Goal: Browse casually

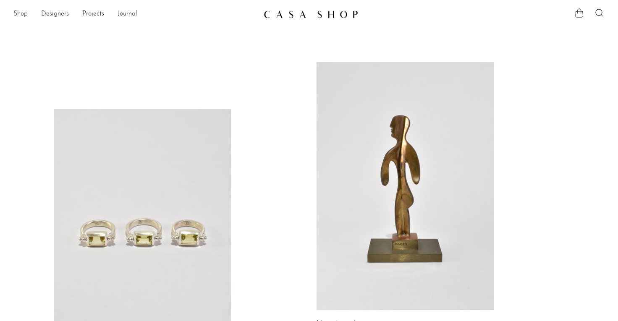
click at [377, 190] on link at bounding box center [405, 186] width 177 height 248
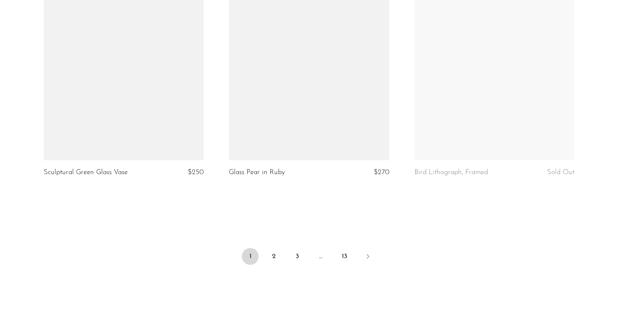
scroll to position [3096, 0]
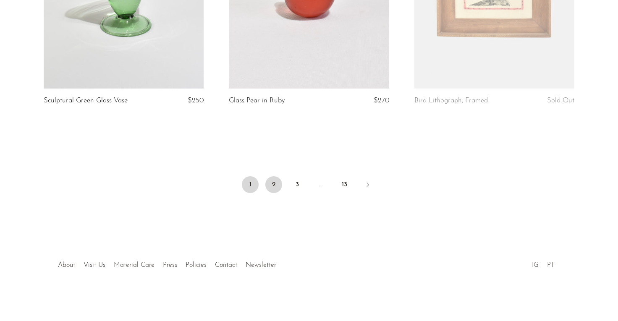
click at [273, 183] on link "2" at bounding box center [273, 184] width 17 height 17
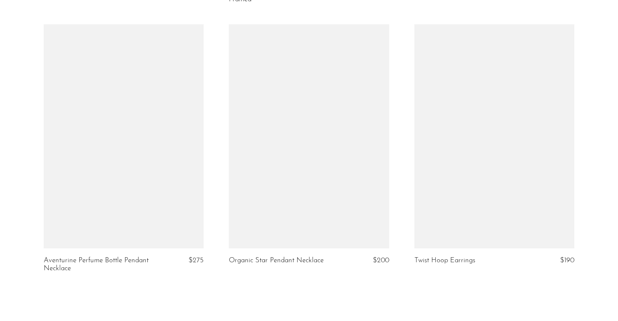
scroll to position [3111, 0]
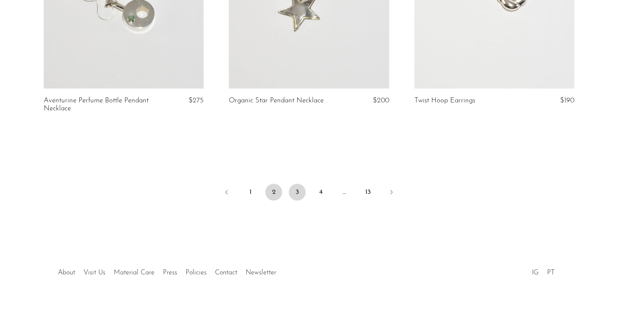
click at [299, 184] on link "3" at bounding box center [297, 192] width 17 height 17
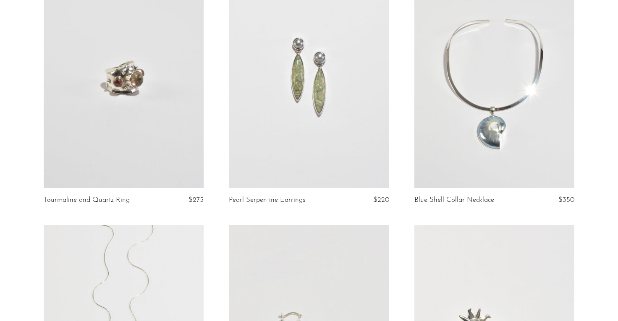
scroll to position [113, 0]
click at [127, 86] on link at bounding box center [124, 76] width 160 height 224
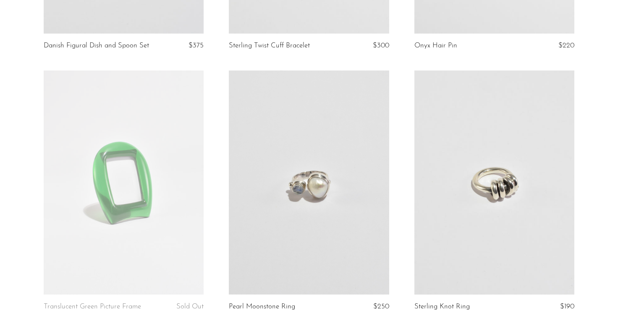
scroll to position [2926, 0]
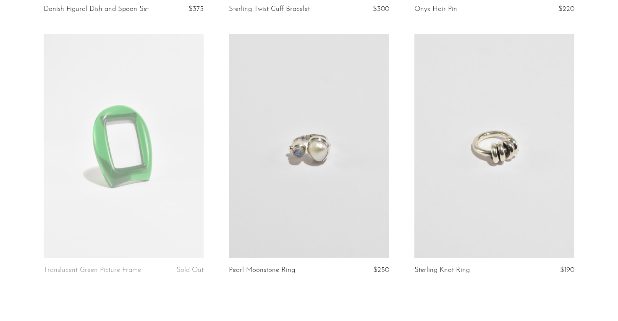
click at [318, 156] on link at bounding box center [309, 146] width 160 height 224
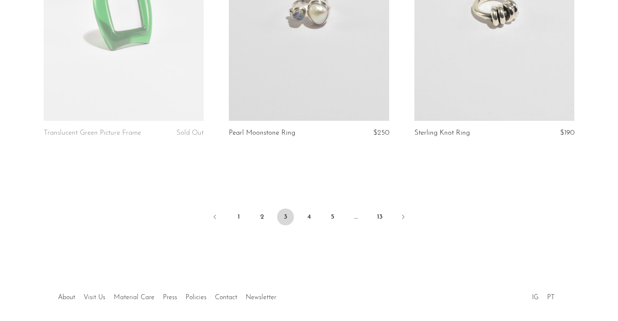
scroll to position [3069, 0]
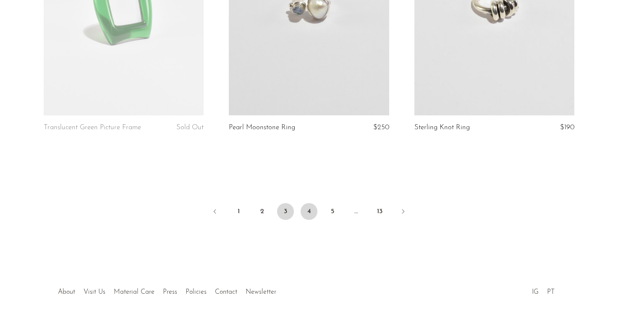
click at [309, 212] on link "4" at bounding box center [309, 211] width 17 height 17
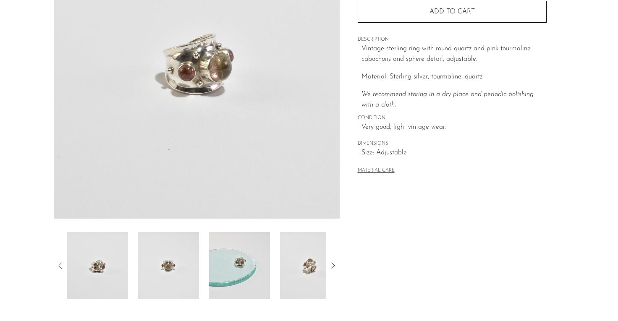
scroll to position [225, 0]
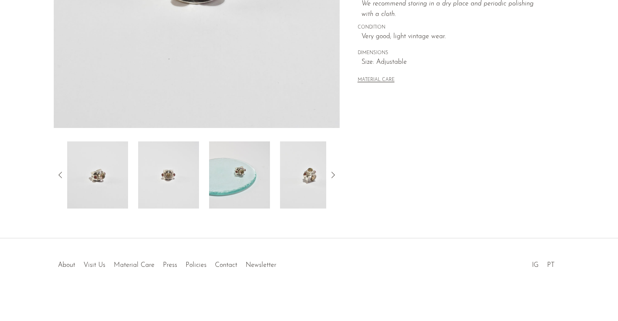
click at [142, 182] on img at bounding box center [168, 174] width 61 height 67
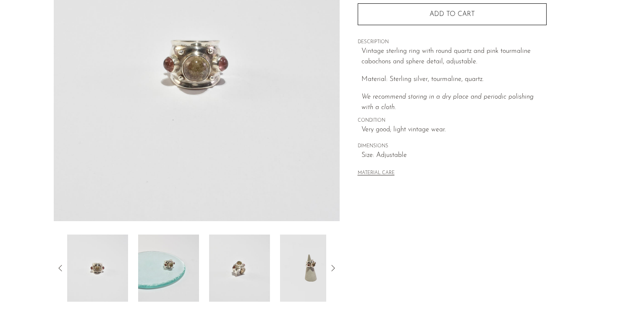
scroll to position [129, 0]
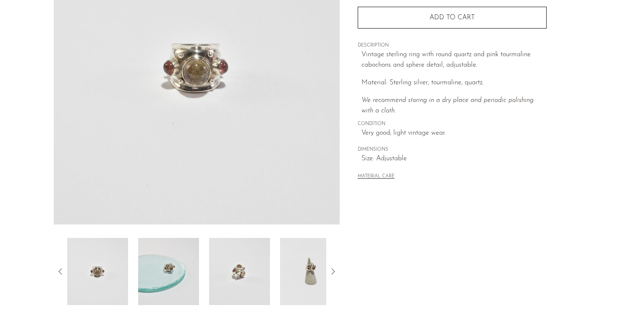
click at [173, 285] on img at bounding box center [168, 271] width 61 height 67
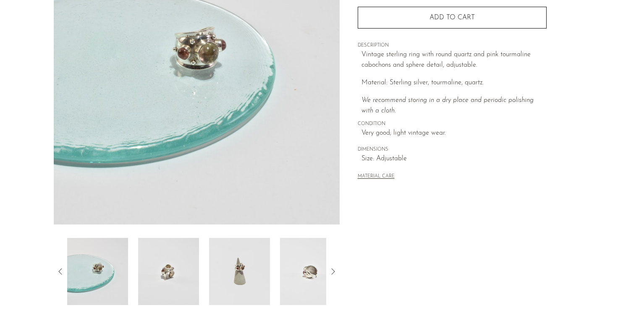
click at [202, 279] on div at bounding box center [196, 271] width 259 height 67
click at [241, 271] on img at bounding box center [239, 271] width 61 height 67
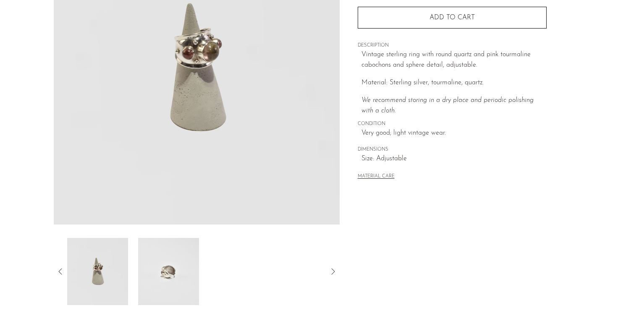
click at [183, 273] on img at bounding box center [168, 271] width 61 height 67
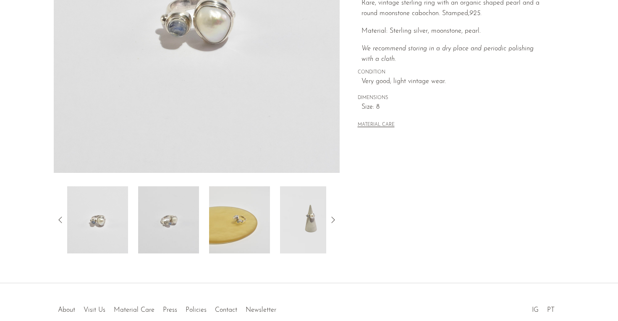
scroll to position [180, 0]
click at [183, 216] on img at bounding box center [168, 220] width 61 height 67
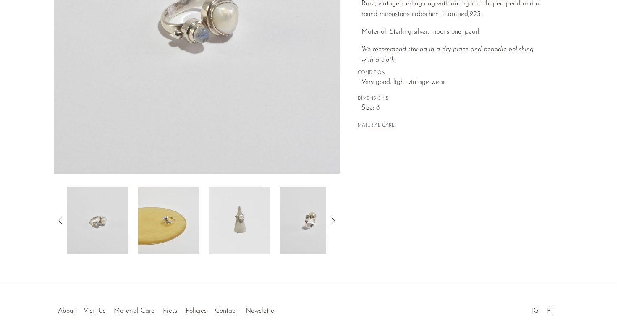
click at [164, 220] on img at bounding box center [168, 220] width 61 height 67
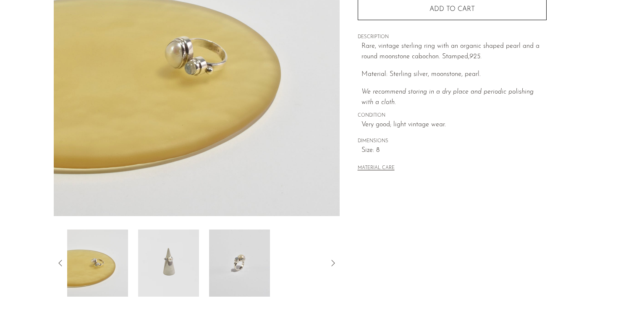
scroll to position [137, 0]
click at [163, 254] on img at bounding box center [168, 263] width 61 height 67
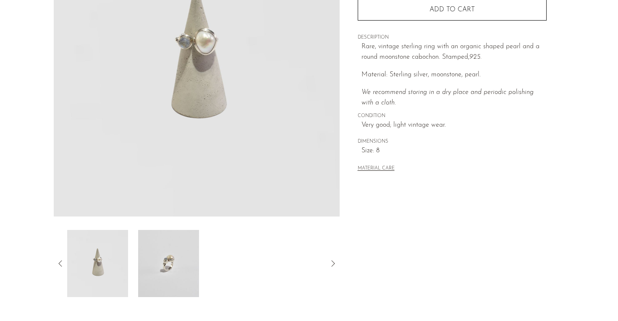
click at [169, 257] on img at bounding box center [168, 263] width 61 height 67
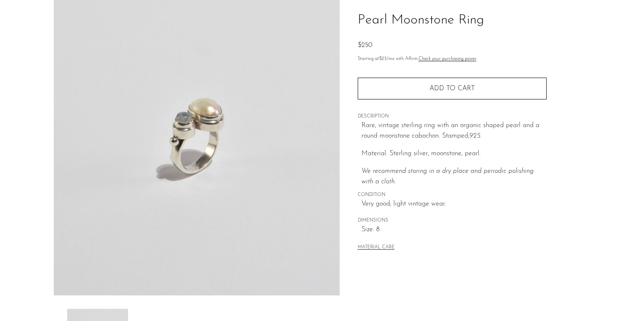
scroll to position [57, 0]
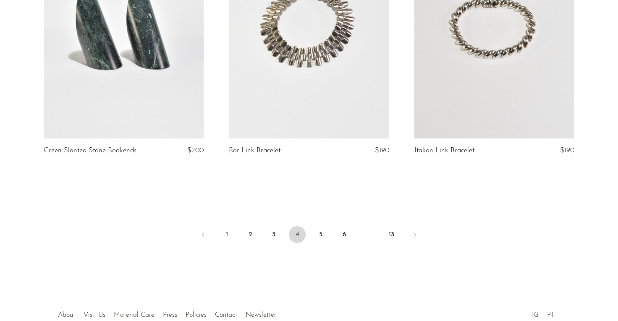
scroll to position [3104, 0]
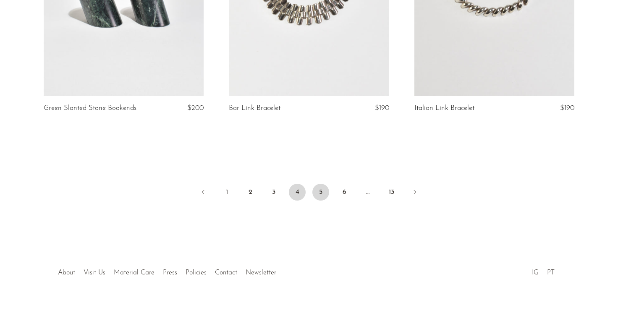
click at [320, 188] on link "5" at bounding box center [320, 192] width 17 height 17
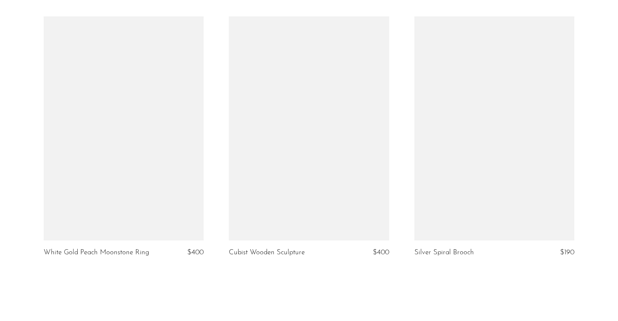
scroll to position [2952, 0]
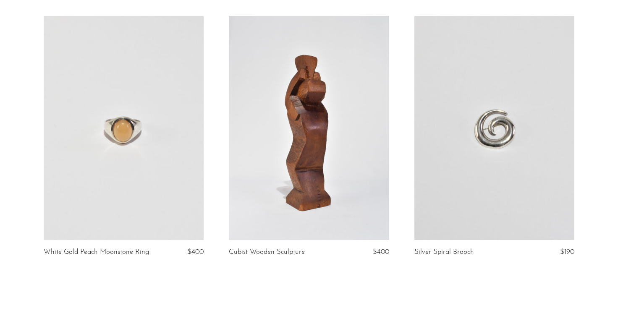
click at [125, 136] on link at bounding box center [124, 128] width 160 height 224
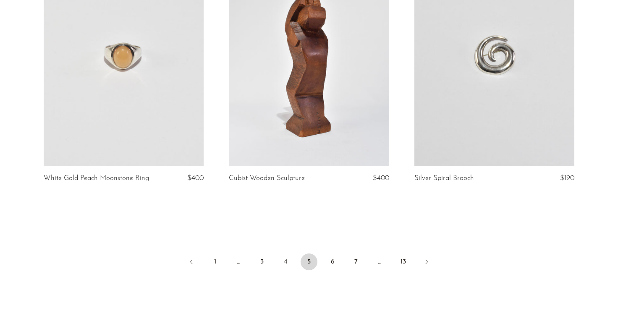
scroll to position [3104, 0]
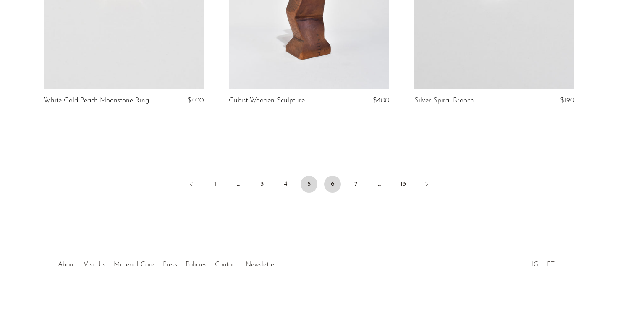
click at [334, 186] on link "6" at bounding box center [332, 184] width 17 height 17
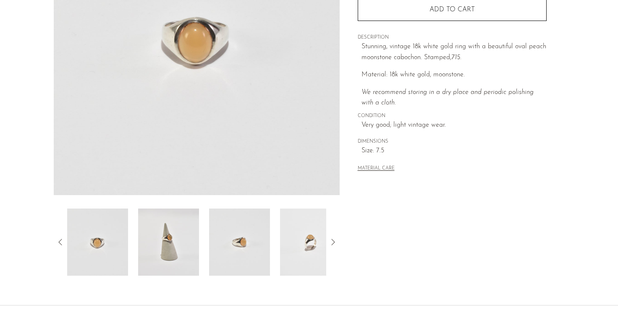
scroll to position [159, 0]
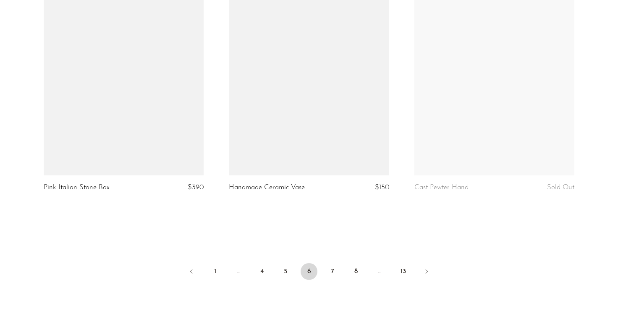
scroll to position [3025, 0]
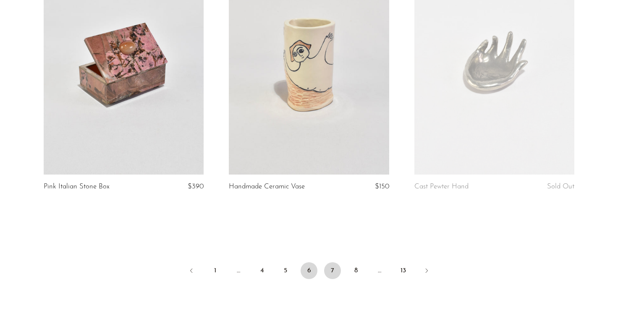
click at [332, 264] on link "7" at bounding box center [332, 270] width 17 height 17
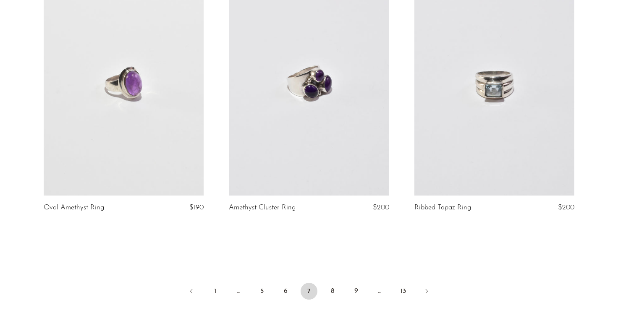
scroll to position [3088, 0]
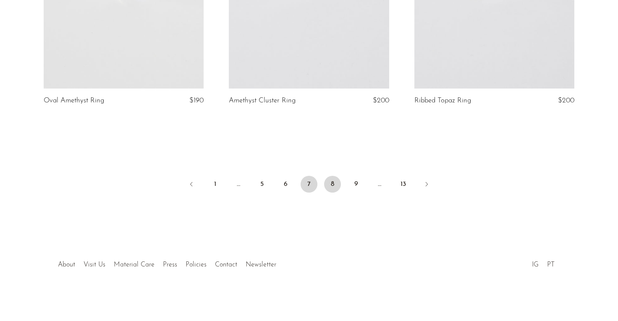
click at [335, 182] on link "8" at bounding box center [332, 184] width 17 height 17
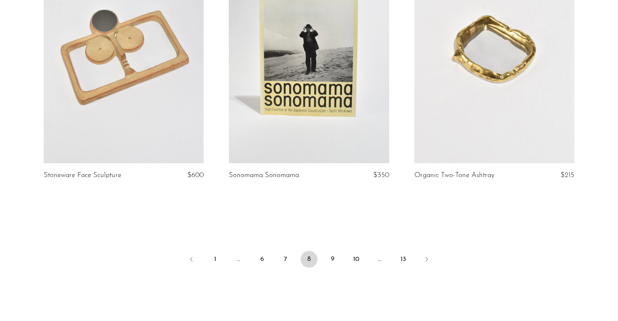
scroll to position [3022, 0]
click at [338, 253] on link "9" at bounding box center [332, 259] width 17 height 17
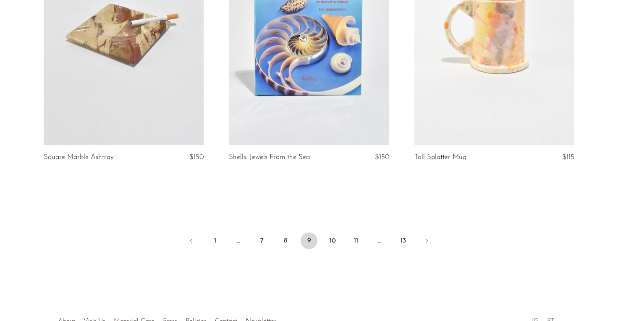
scroll to position [3047, 0]
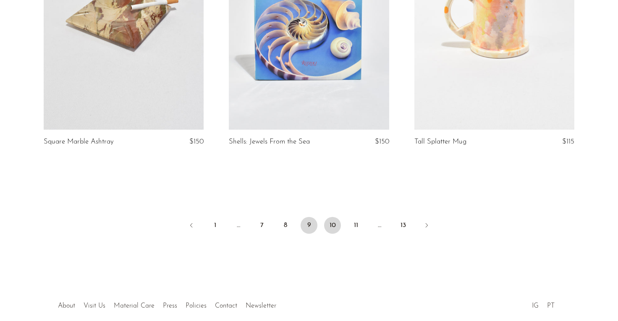
click at [335, 227] on link "10" at bounding box center [332, 225] width 17 height 17
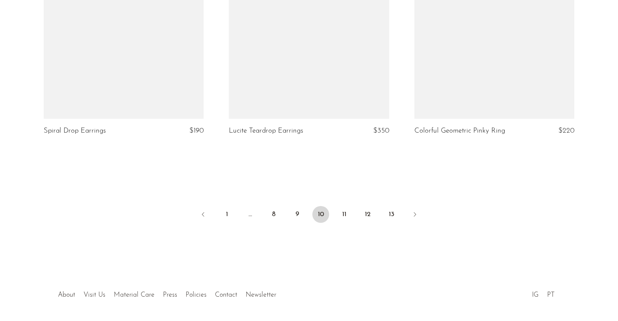
scroll to position [3077, 0]
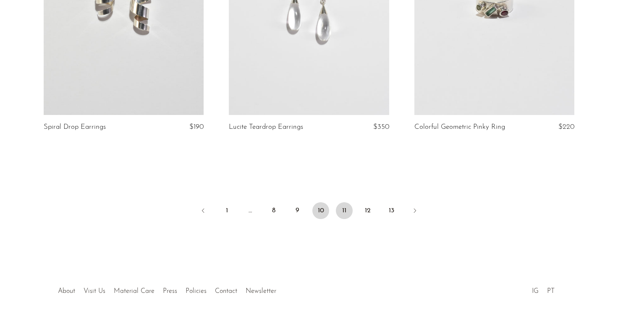
click at [340, 209] on link "11" at bounding box center [344, 210] width 17 height 17
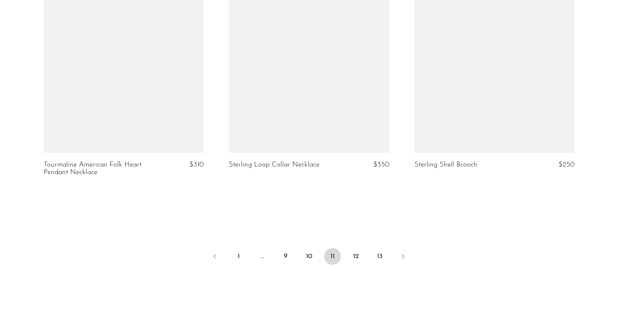
scroll to position [3104, 0]
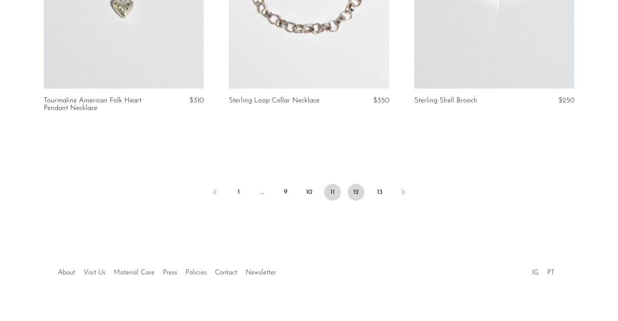
click at [357, 184] on link "12" at bounding box center [356, 192] width 17 height 17
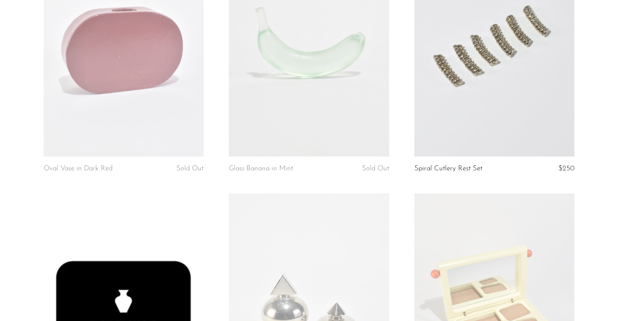
scroll to position [1202, 0]
